Goal: Task Accomplishment & Management: Manage account settings

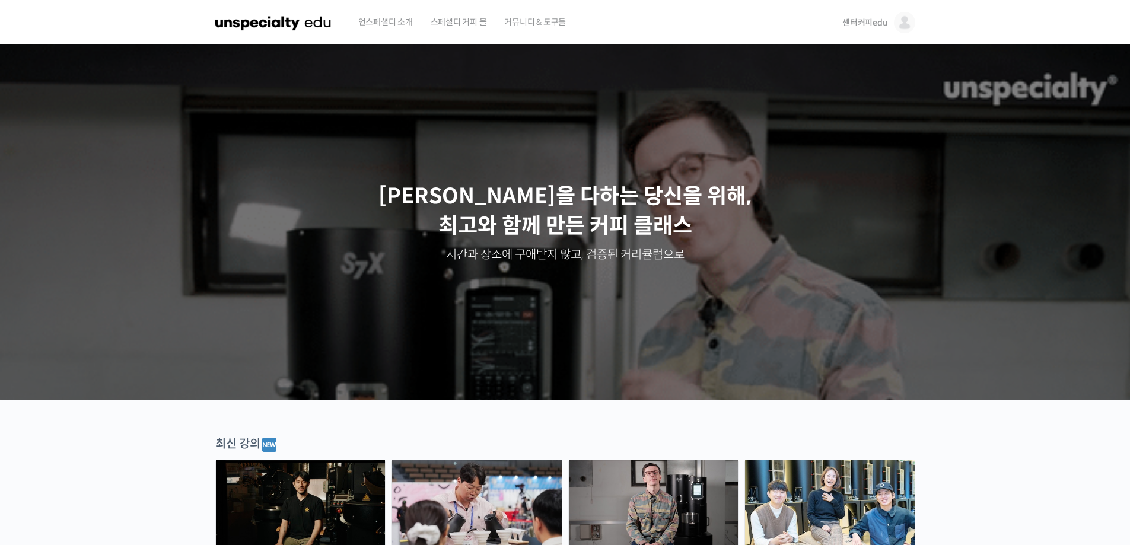
click at [250, 19] on img at bounding box center [273, 23] width 116 height 36
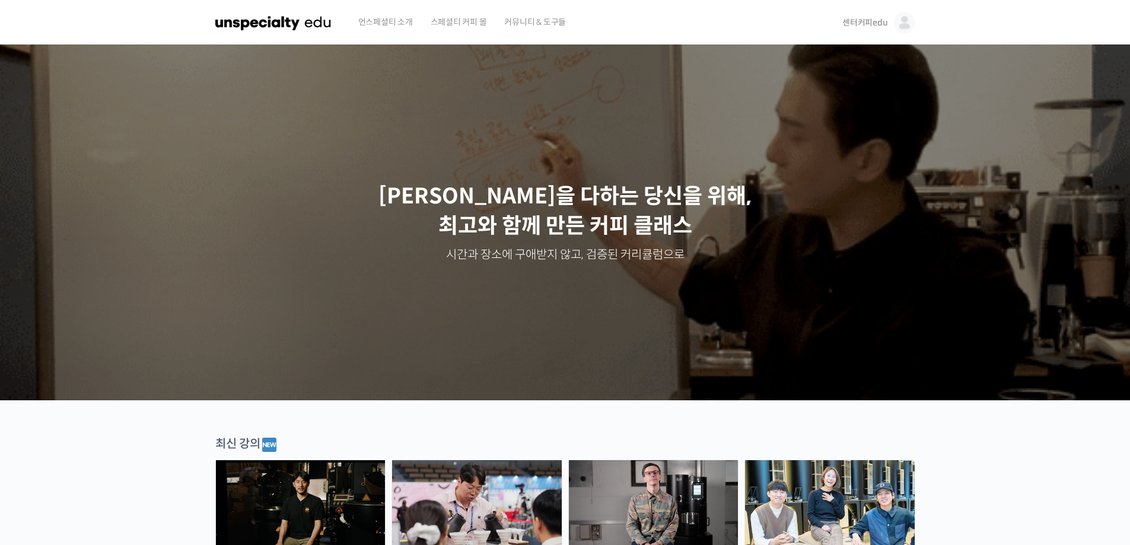
click at [856, 27] on span "센터커피edu" at bounding box center [865, 22] width 45 height 11
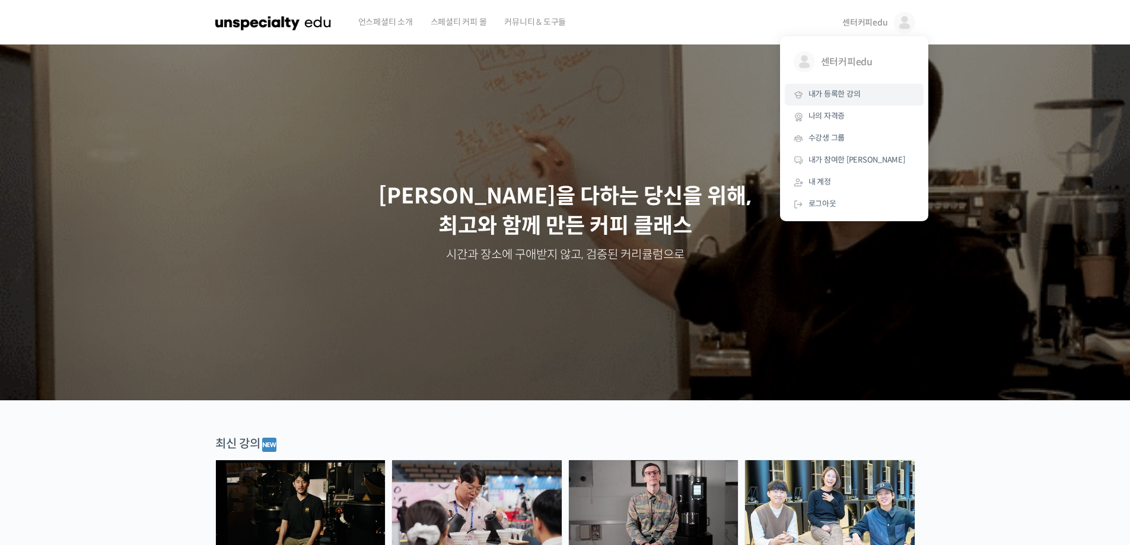
click at [852, 91] on span "내가 등록한 강의" at bounding box center [835, 94] width 52 height 10
